Goal: Information Seeking & Learning: Learn about a topic

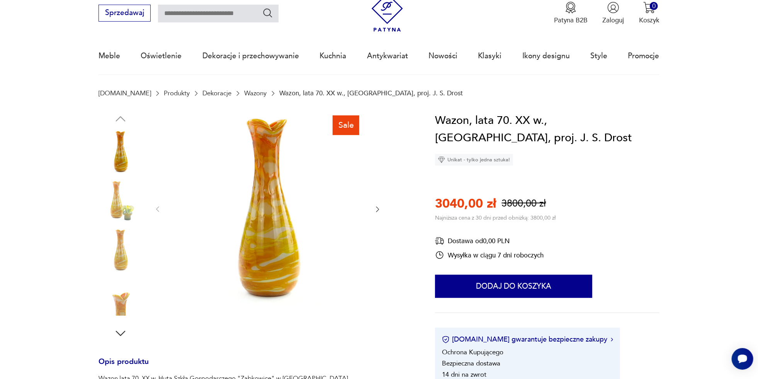
scroll to position [38, 0]
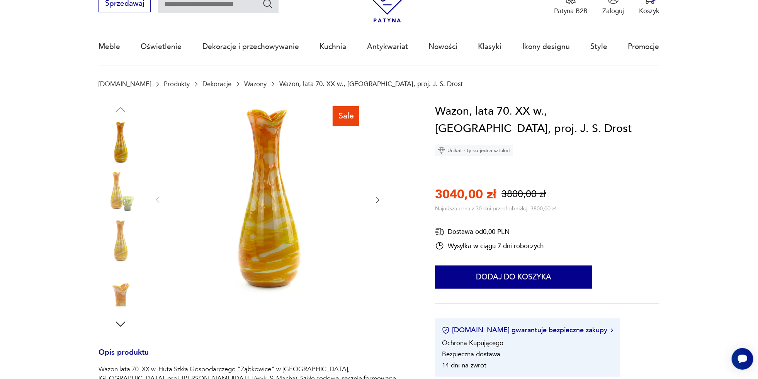
click at [244, 84] on link "Wazony" at bounding box center [255, 83] width 22 height 7
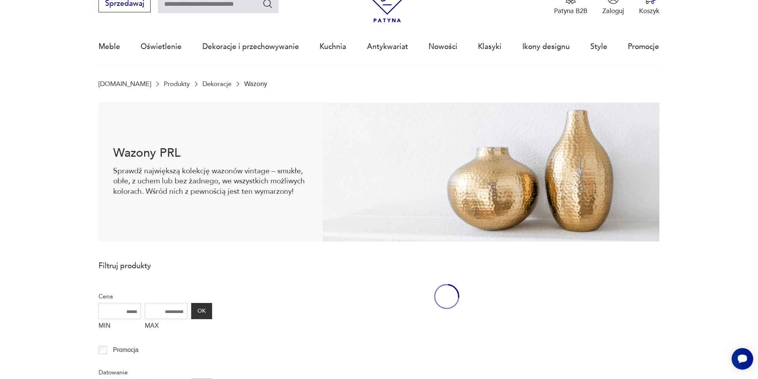
scroll to position [25, 0]
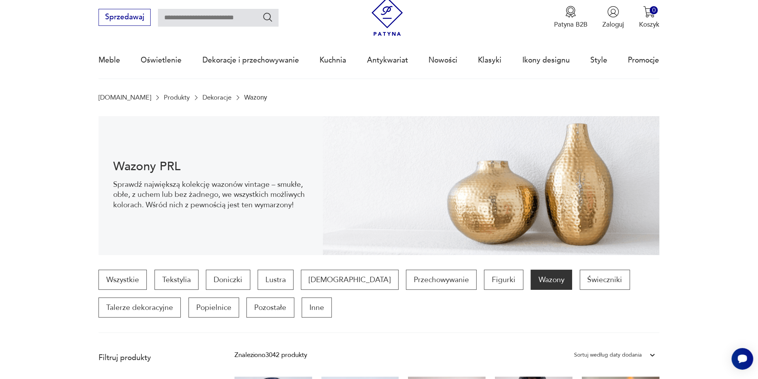
click at [244, 98] on p "Wazony" at bounding box center [255, 97] width 23 height 7
click at [202, 101] on link "Dekoracje" at bounding box center [216, 97] width 29 height 7
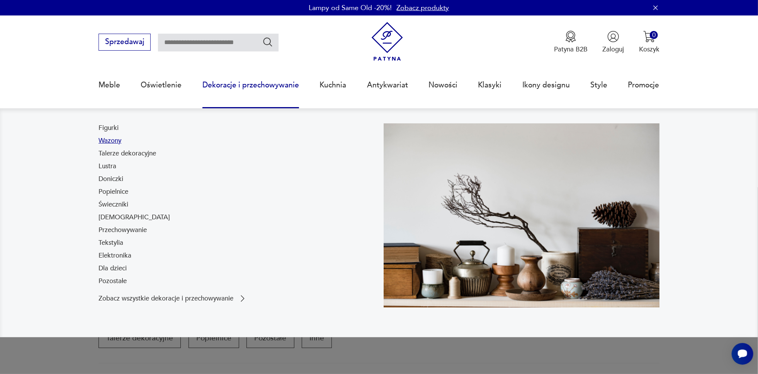
click at [111, 143] on link "Wazony" at bounding box center [110, 140] width 23 height 9
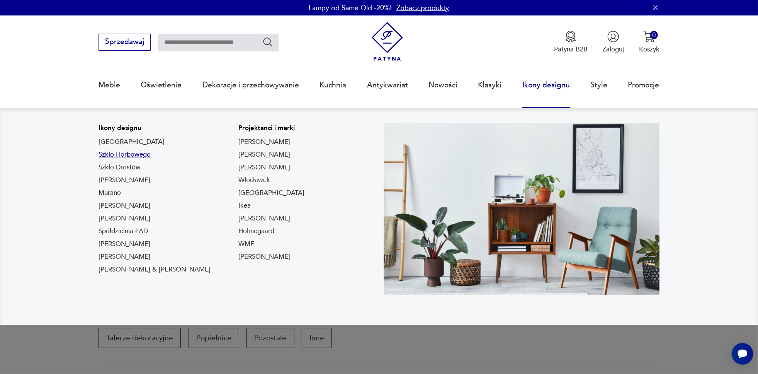
click at [119, 151] on link "Szkło Horbowego" at bounding box center [125, 154] width 52 height 9
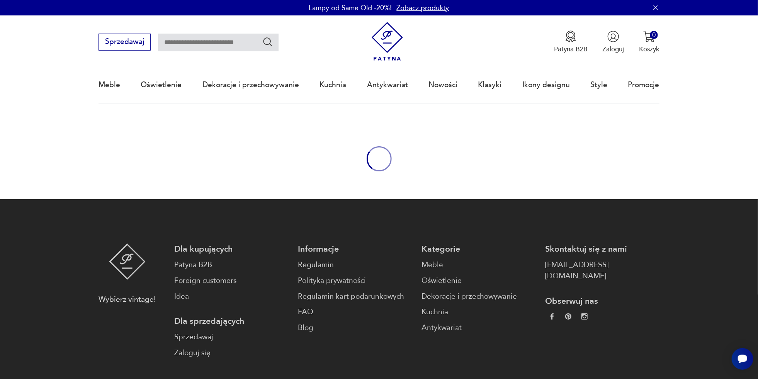
type input "*******"
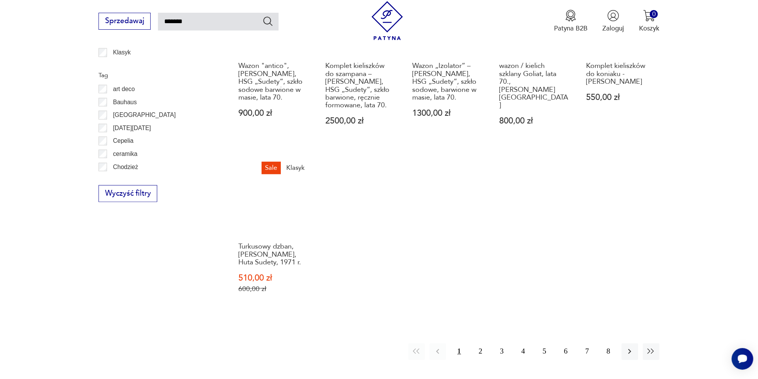
scroll to position [632, 0]
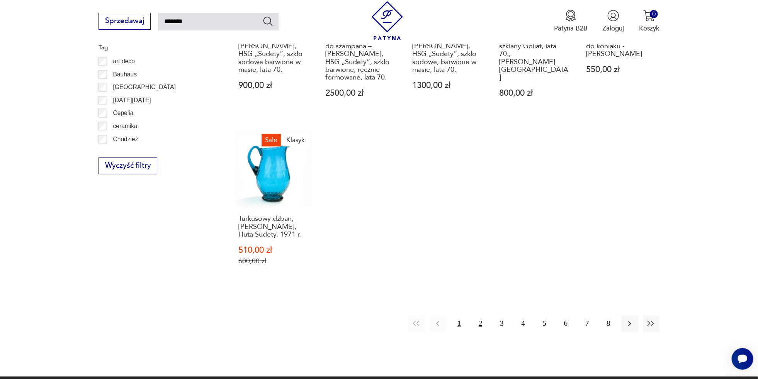
click at [483, 316] on button "2" at bounding box center [480, 324] width 17 height 17
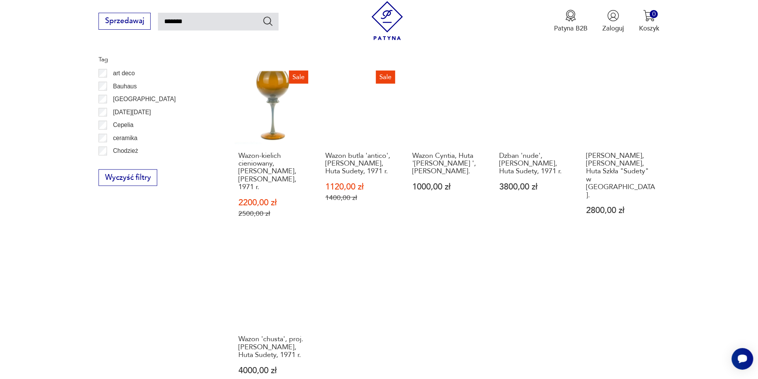
scroll to position [546, 0]
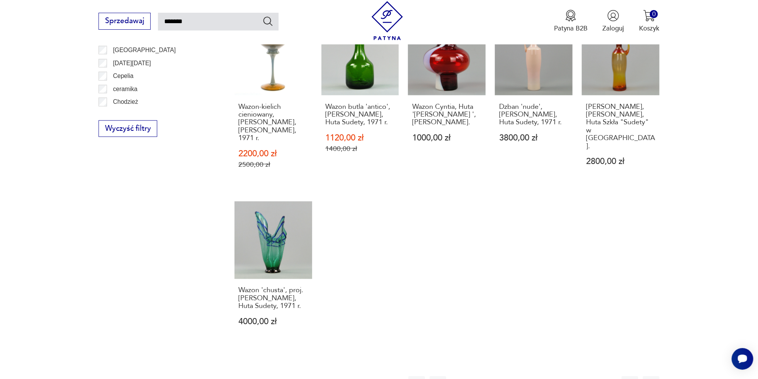
click at [501, 377] on button "3" at bounding box center [501, 385] width 17 height 17
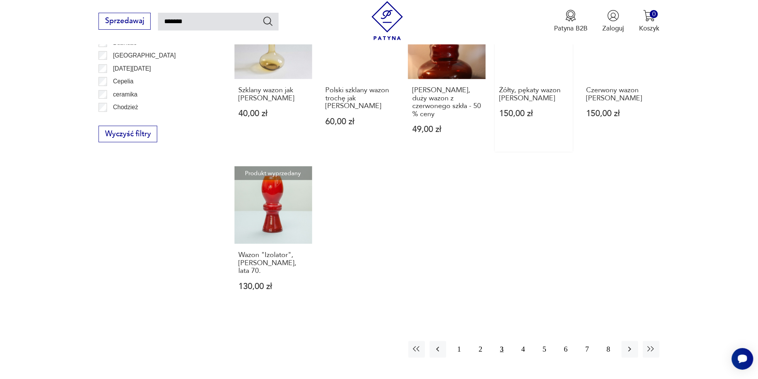
scroll to position [695, 0]
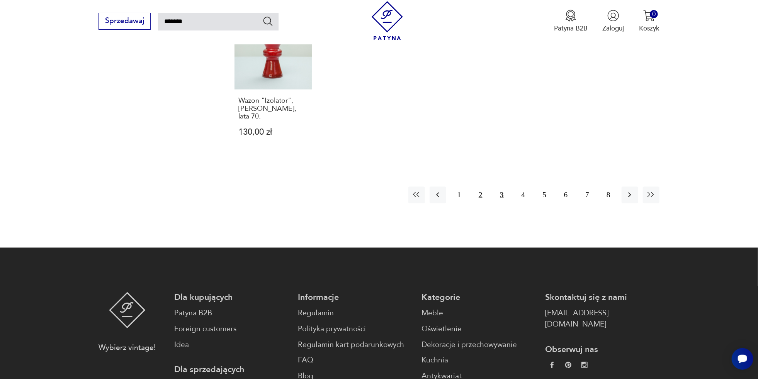
click at [479, 187] on button "2" at bounding box center [480, 195] width 17 height 17
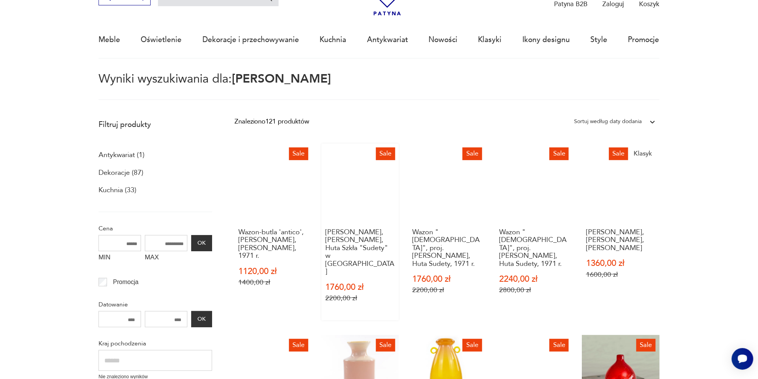
scroll to position [44, 0]
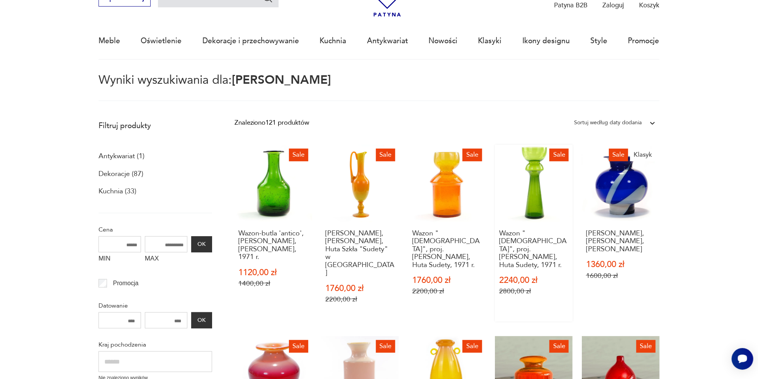
click at [542, 190] on link "Sale Wazon "[DEMOGRAPHIC_DATA]", proj. [PERSON_NAME], Huta Sudety, 1971 r. 2240…" at bounding box center [534, 233] width 78 height 177
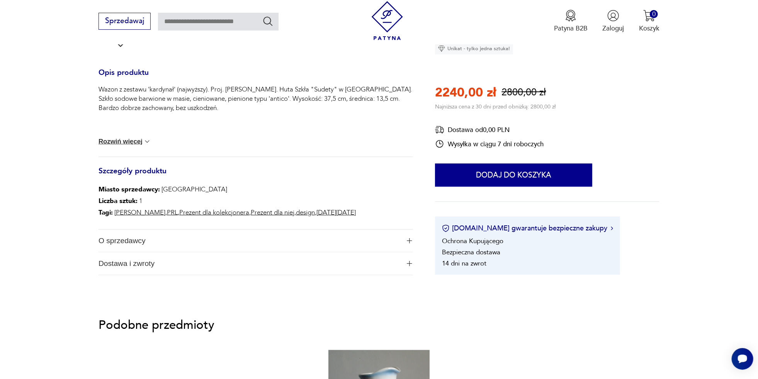
scroll to position [309, 0]
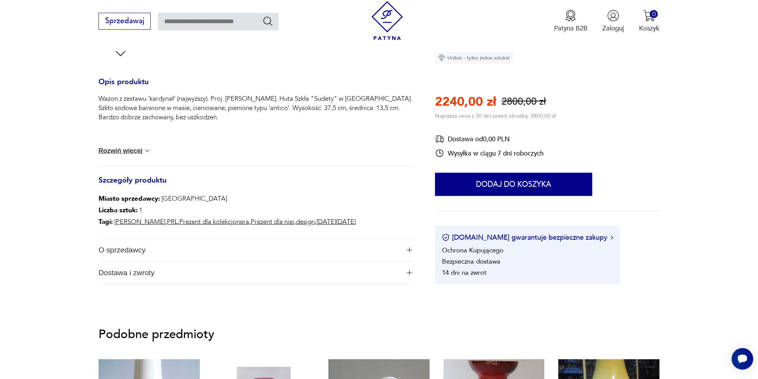
click at [182, 247] on span "O sprzedawcy" at bounding box center [250, 250] width 302 height 22
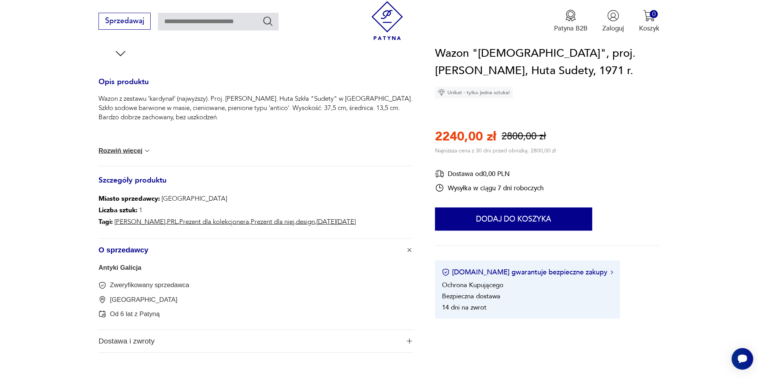
type input "*******"
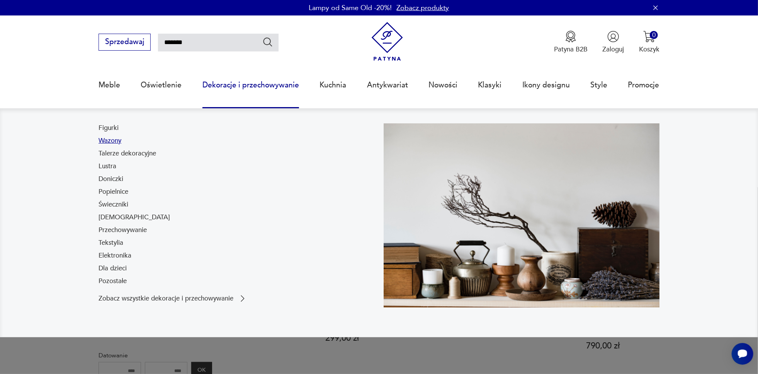
click at [113, 141] on link "Wazony" at bounding box center [110, 140] width 23 height 9
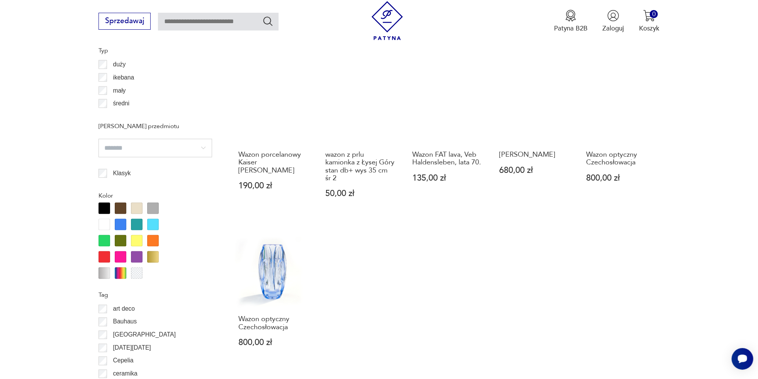
scroll to position [817, 0]
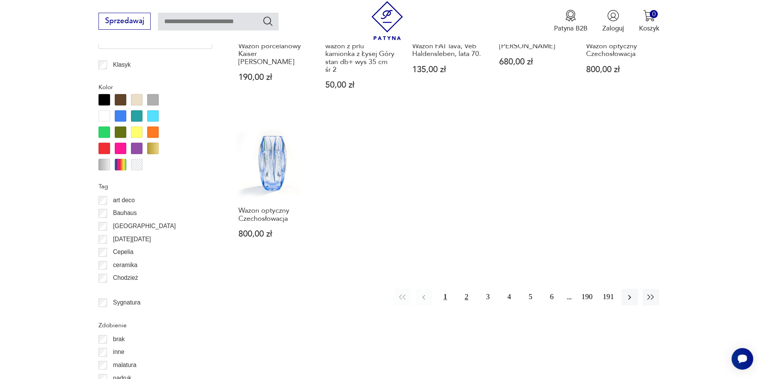
click at [467, 291] on button "2" at bounding box center [466, 297] width 17 height 17
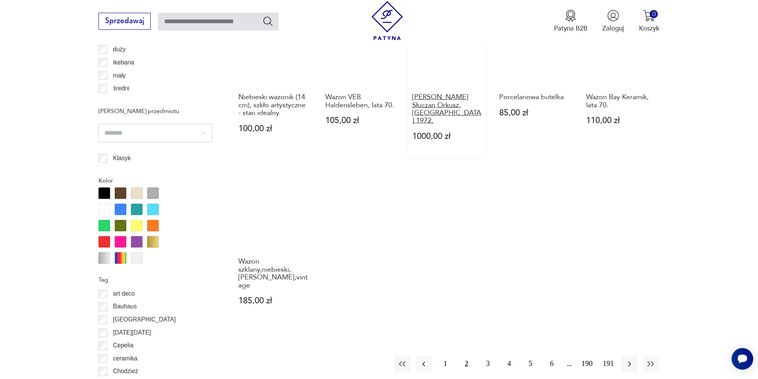
scroll to position [758, 0]
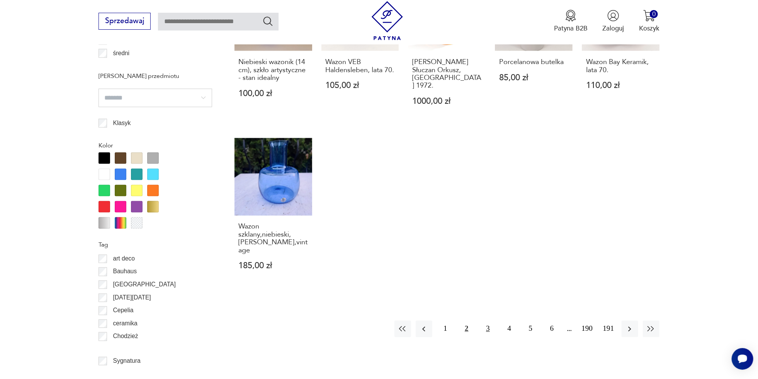
click at [488, 321] on button "3" at bounding box center [487, 329] width 17 height 17
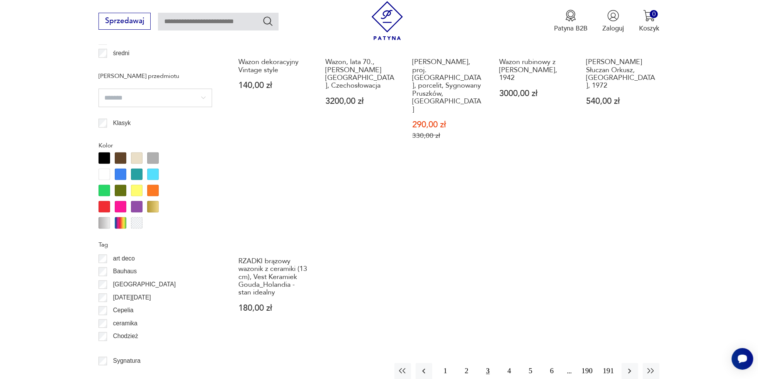
scroll to position [797, 0]
